Goal: Transaction & Acquisition: Purchase product/service

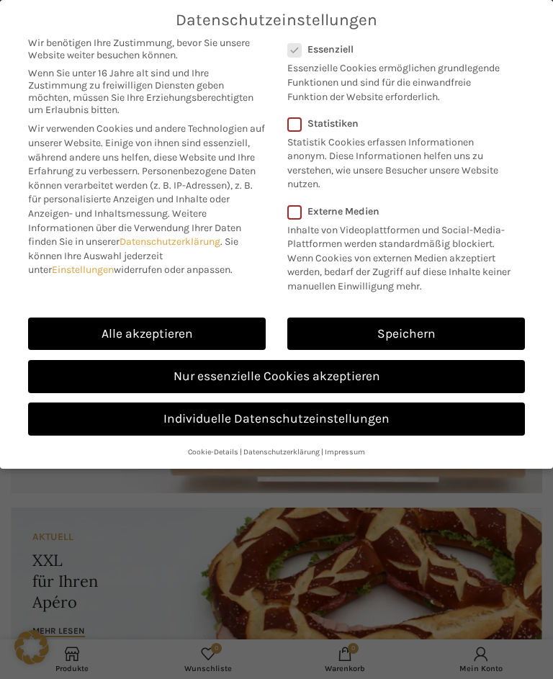
click at [365, 370] on link "Nur essenzielle Cookies akzeptieren" at bounding box center [276, 376] width 496 height 33
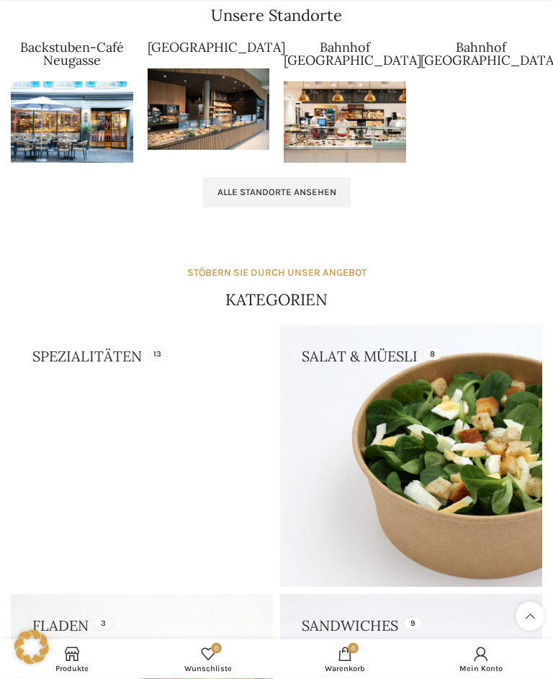
scroll to position [1471, 0]
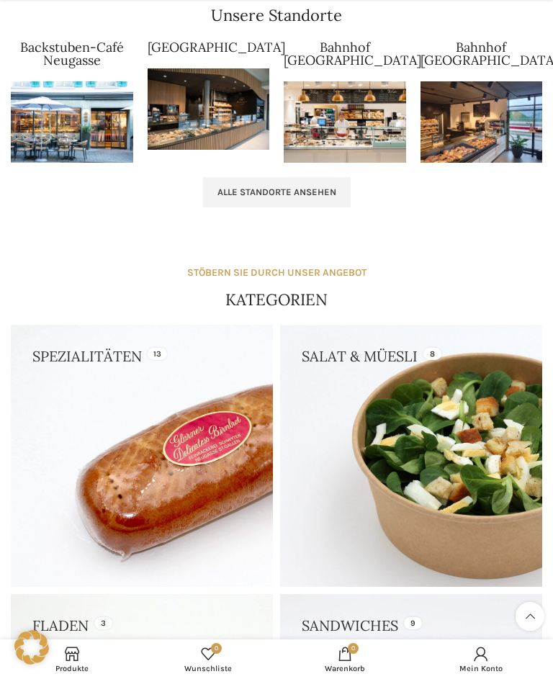
click at [332, 186] on span "Alle Standorte ansehen" at bounding box center [276, 192] width 119 height 12
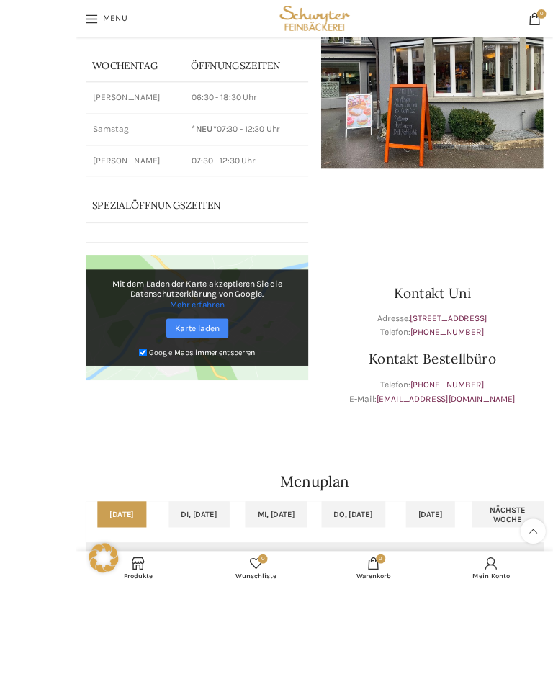
scroll to position [176, 0]
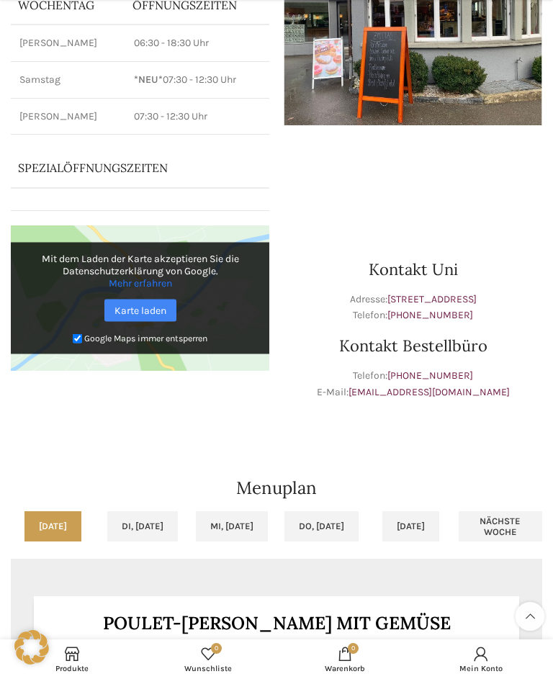
click at [91, 160] on p "Spezialöffnungszeiten" at bounding box center [127, 168] width 219 height 16
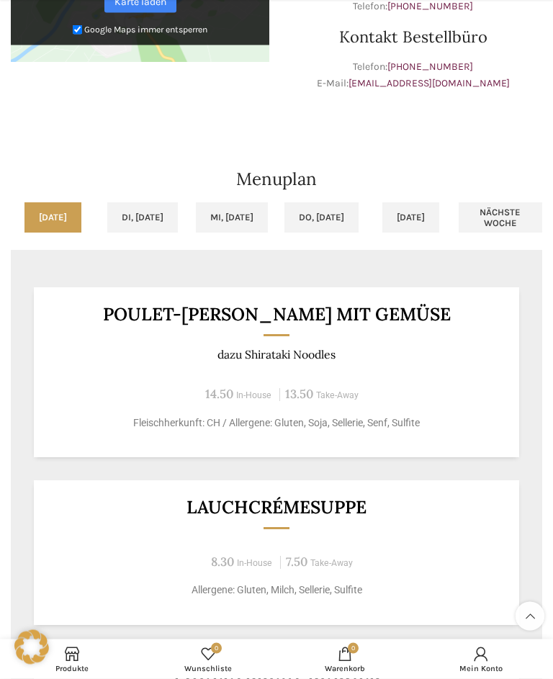
scroll to position [482, 0]
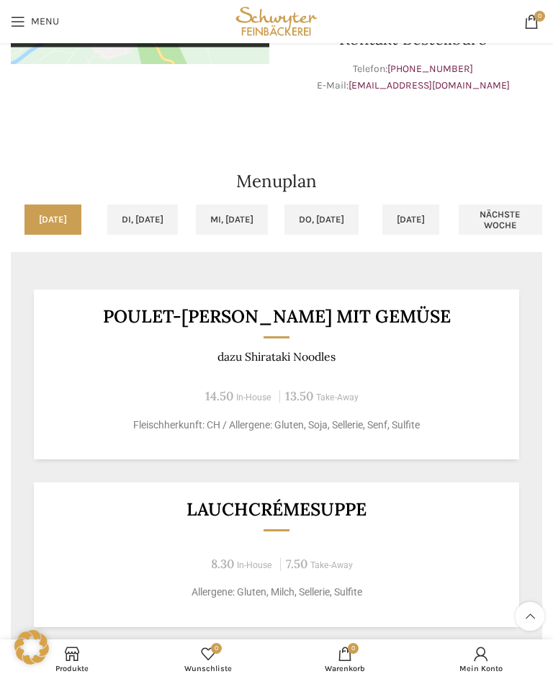
click at [506, 122] on div at bounding box center [276, 140] width 531 height 36
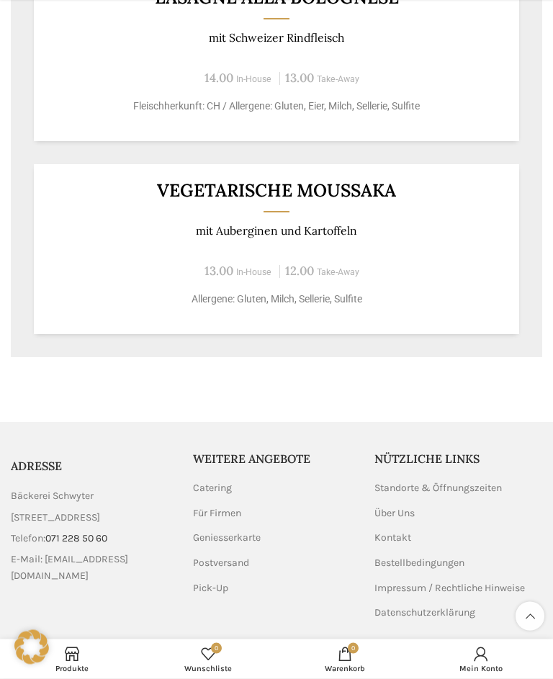
scroll to position [1358, 0]
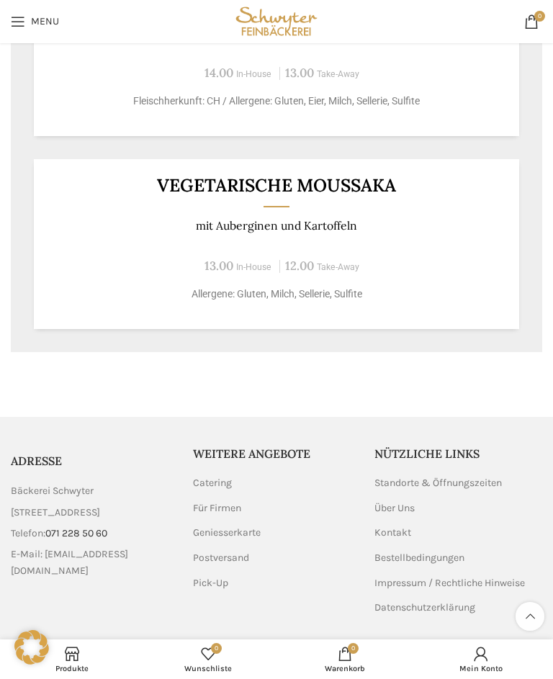
click at [176, 176] on h3 "Vegetarische Moussaka" at bounding box center [277, 185] width 450 height 18
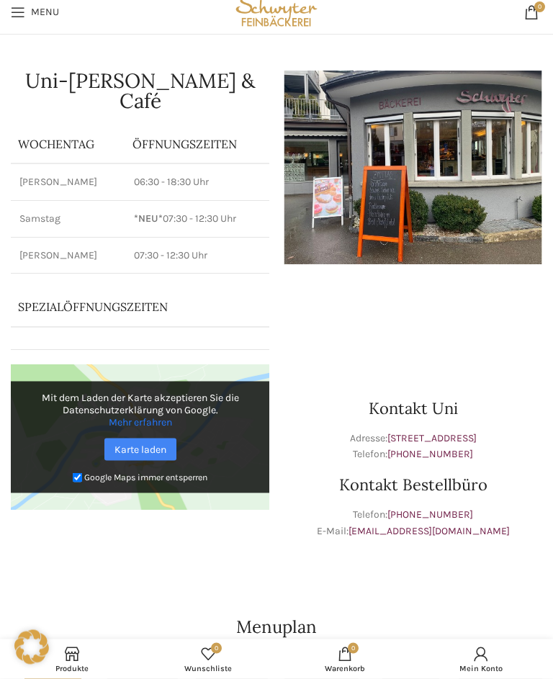
scroll to position [0, 0]
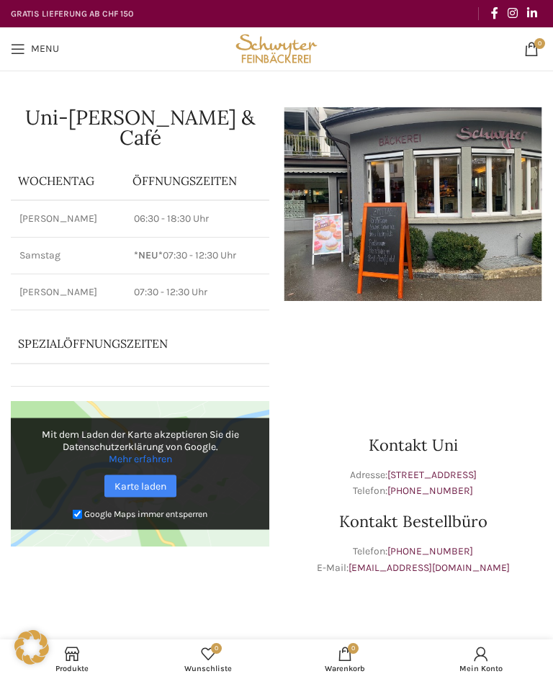
click at [12, 39] on link "Menu" at bounding box center [35, 49] width 63 height 29
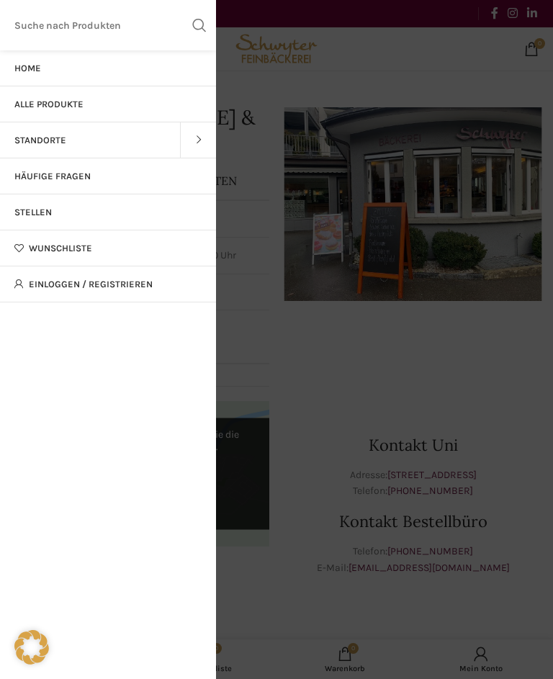
click at [25, 104] on span "Alle Produkte" at bounding box center [48, 105] width 69 height 12
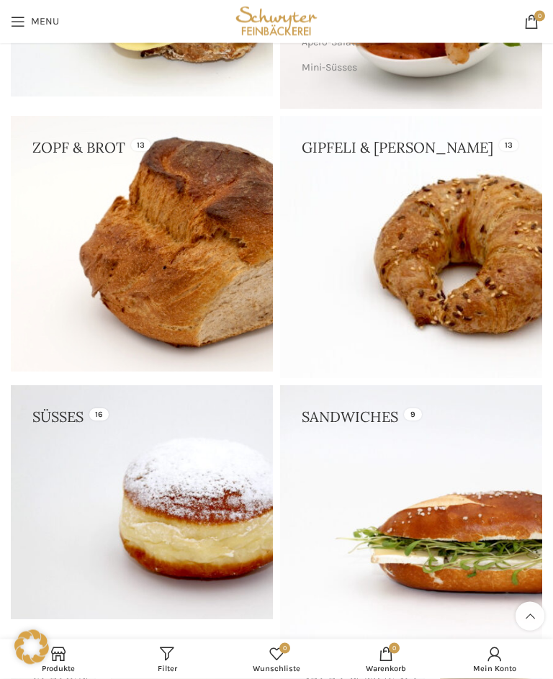
scroll to position [358, 0]
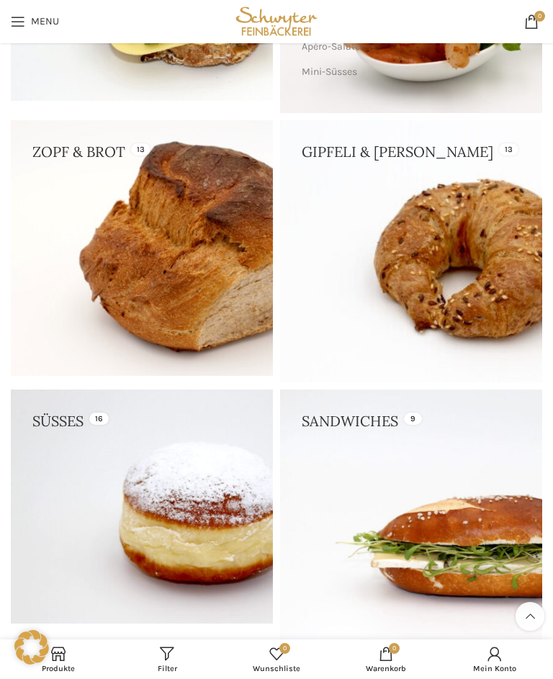
click at [154, 231] on link at bounding box center [142, 247] width 262 height 255
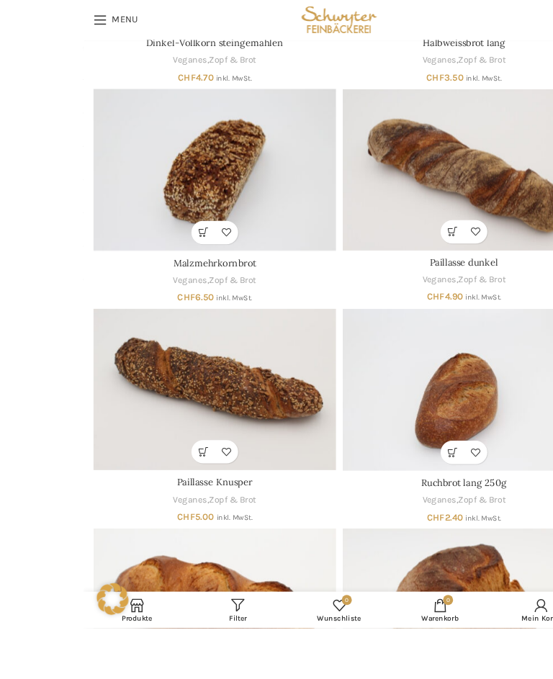
scroll to position [597, 0]
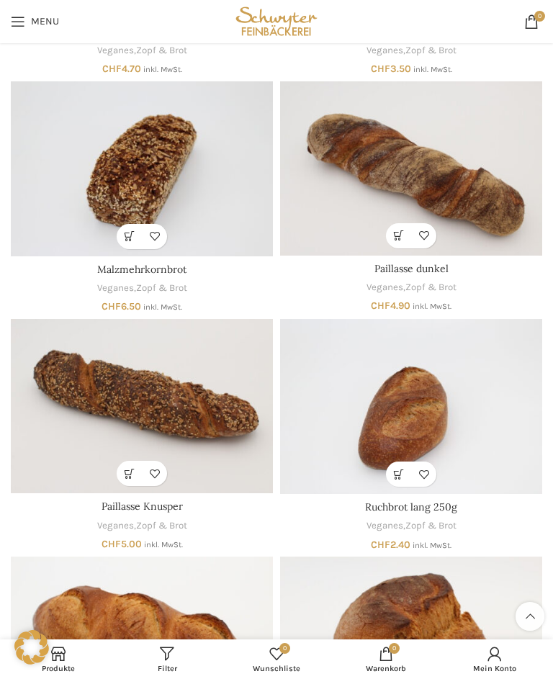
click at [127, 167] on img "Malzmehrkornbrot" at bounding box center [142, 168] width 262 height 175
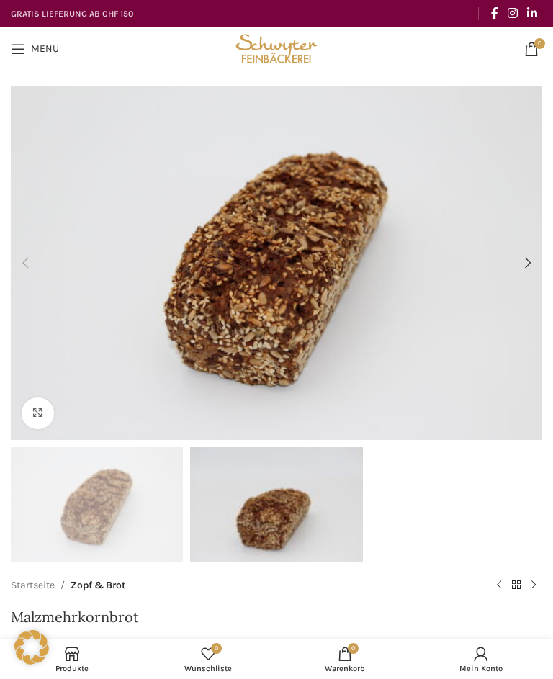
click at [32, 414] on link "Klicken um zu vergrössern" at bounding box center [38, 413] width 32 height 32
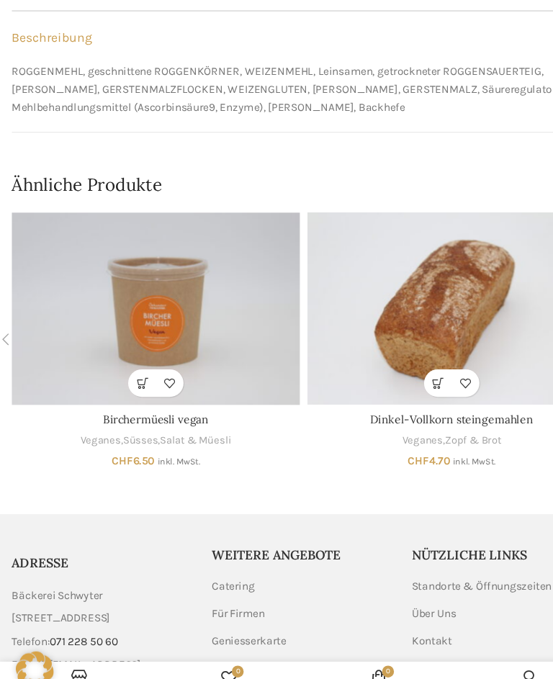
scroll to position [928, 0]
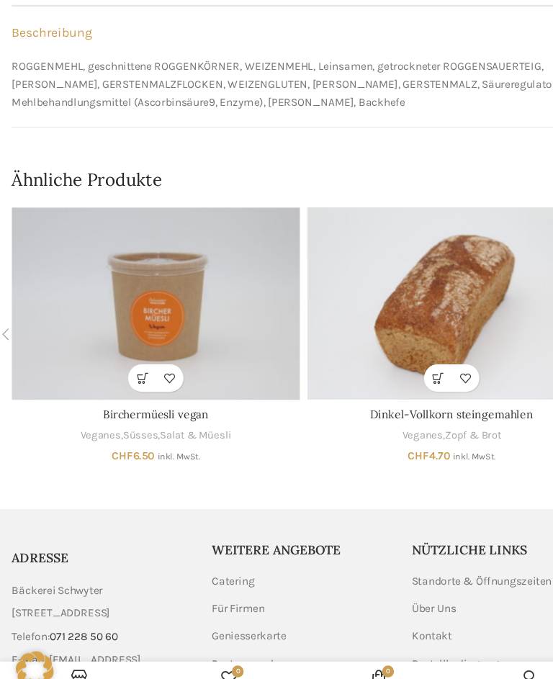
click at [413, 260] on img "Dinkel-Vollkorn steingemahlen" at bounding box center [411, 313] width 262 height 175
